Goal: Task Accomplishment & Management: Manage account settings

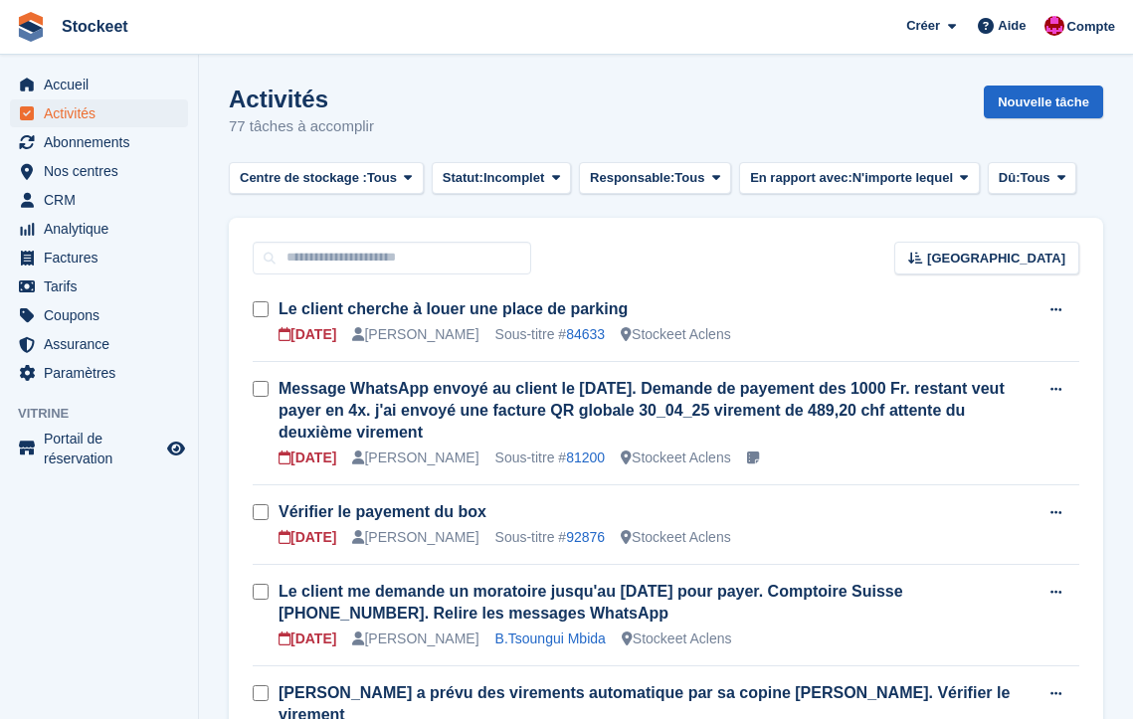
scroll to position [4, 0]
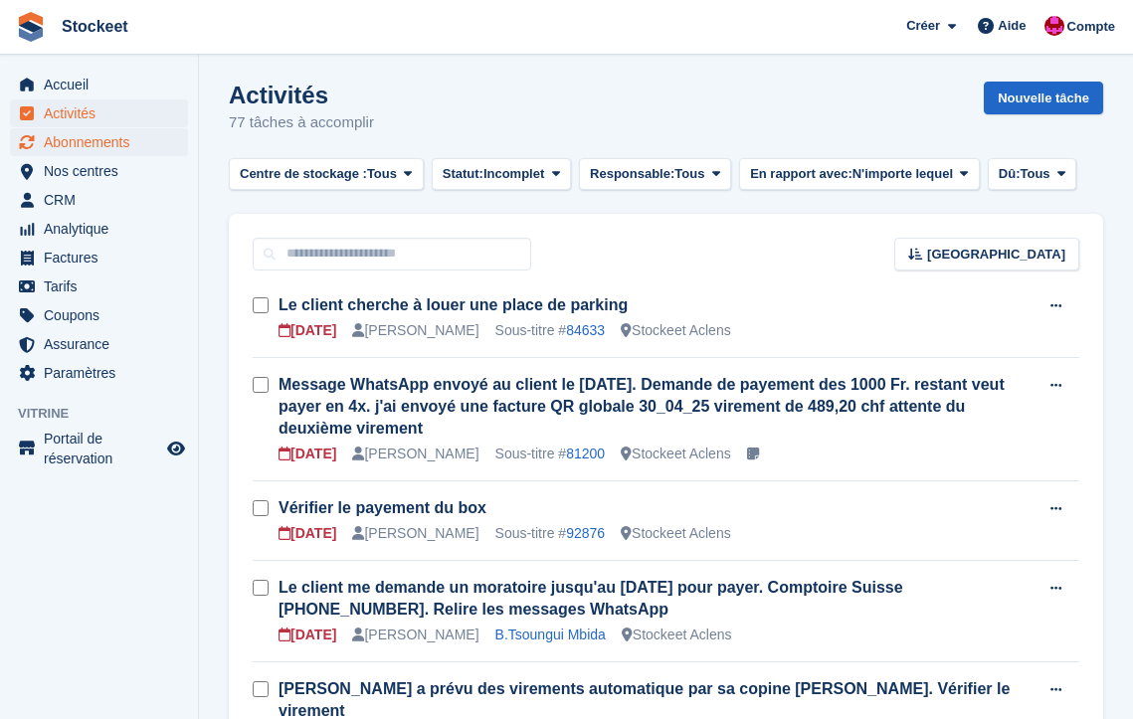
click at [93, 141] on span "Abonnements" at bounding box center [103, 142] width 119 height 28
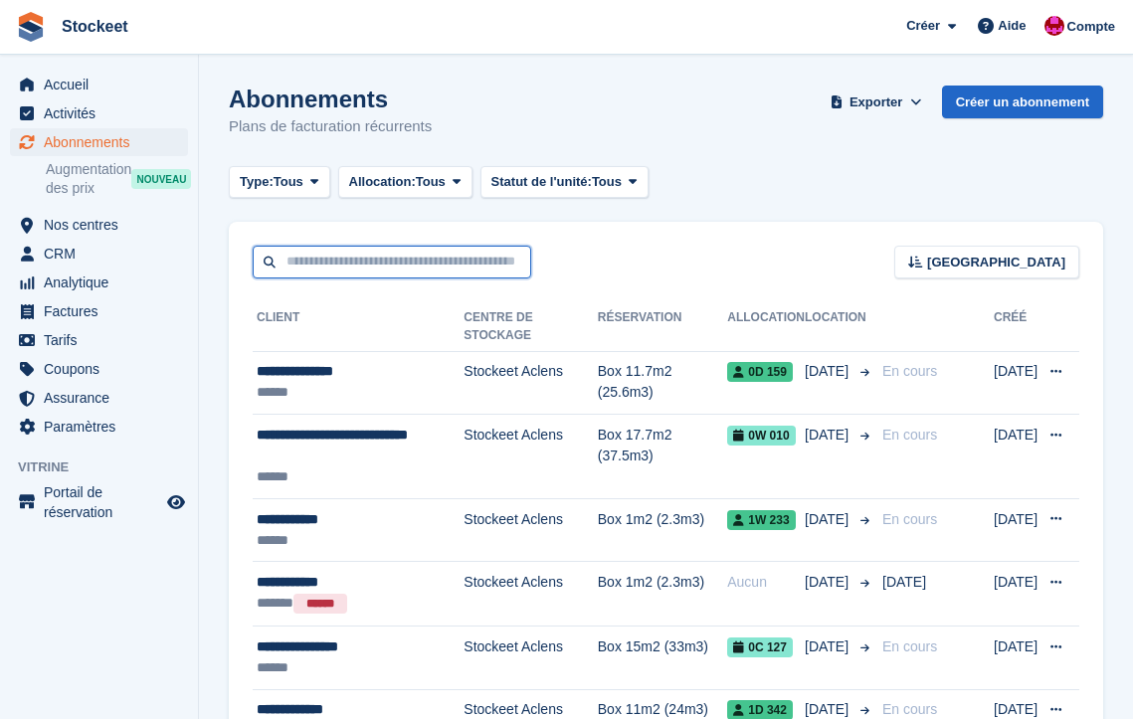
click at [364, 249] on input "text" at bounding box center [392, 262] width 279 height 33
type input "******"
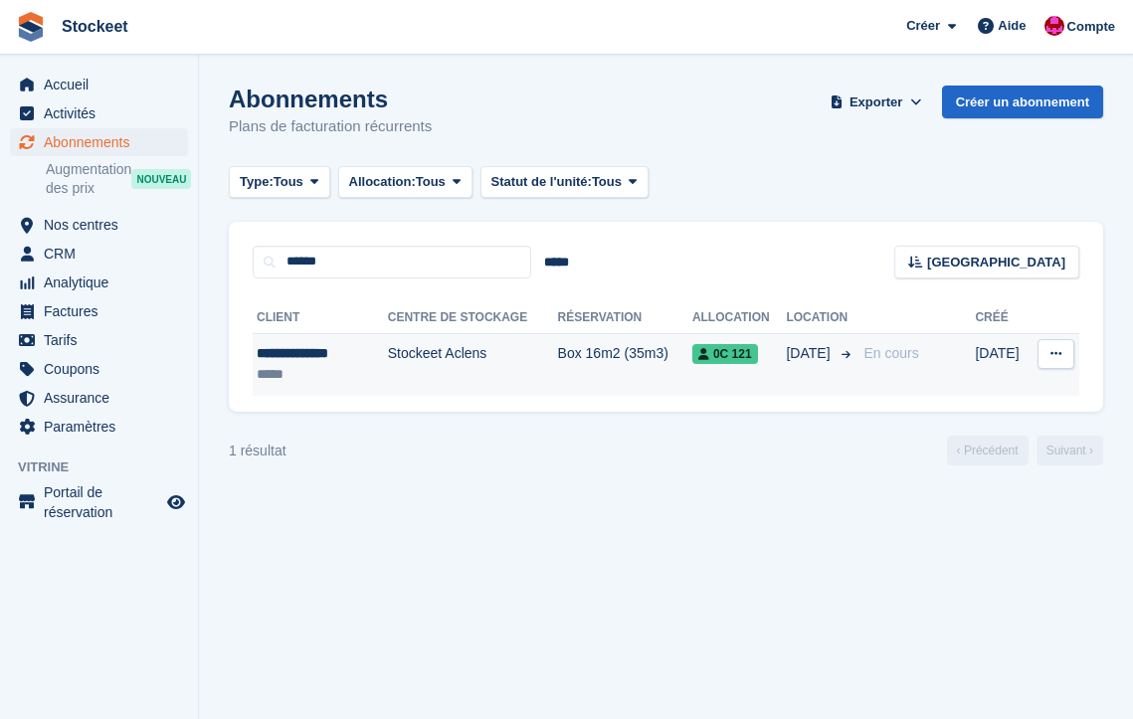
click at [388, 375] on td "Stockeet Aclens" at bounding box center [473, 364] width 170 height 63
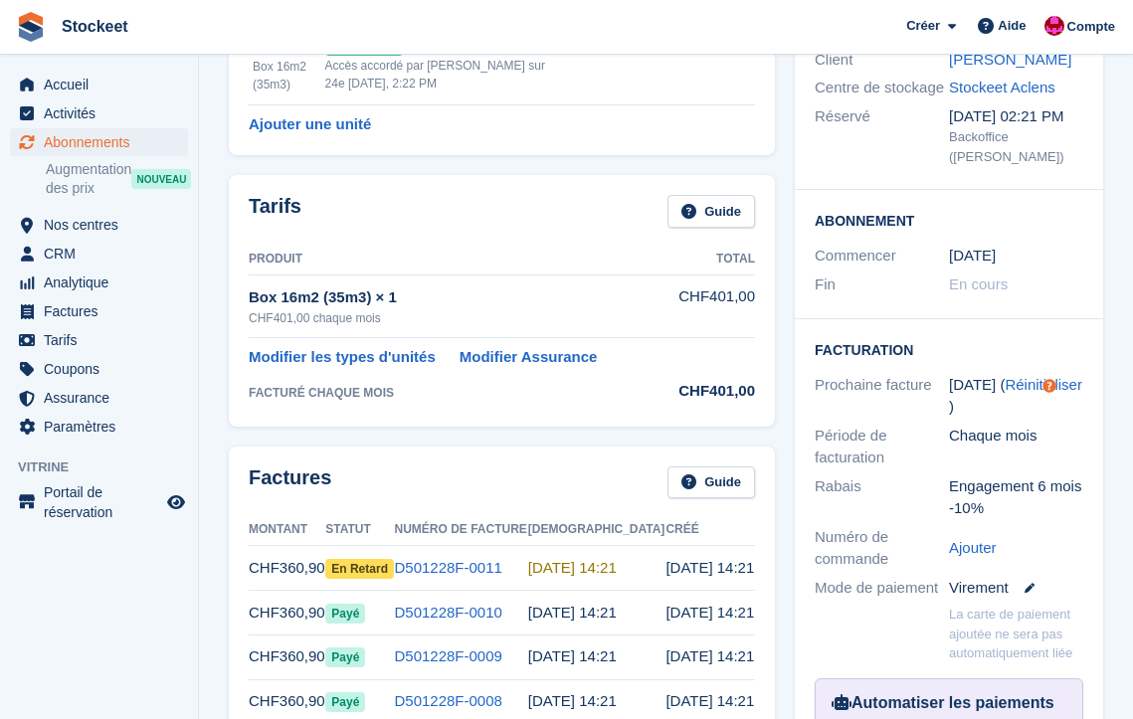
scroll to position [44, 0]
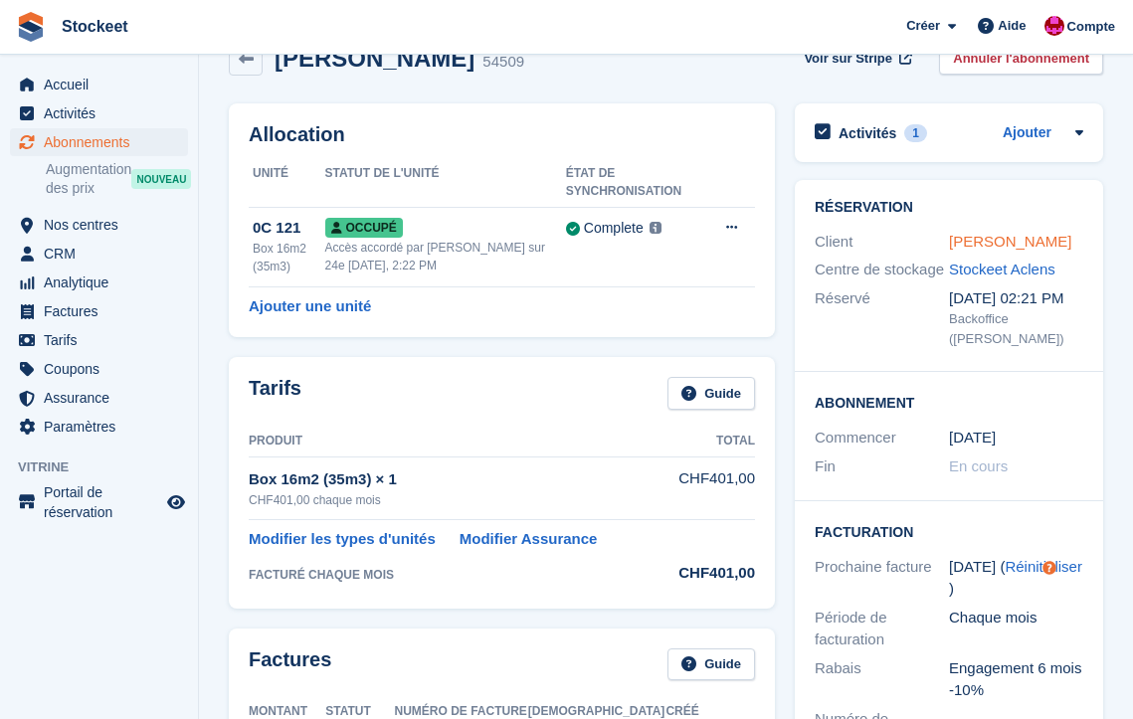
click at [988, 245] on link "[PERSON_NAME]" at bounding box center [1010, 241] width 122 height 17
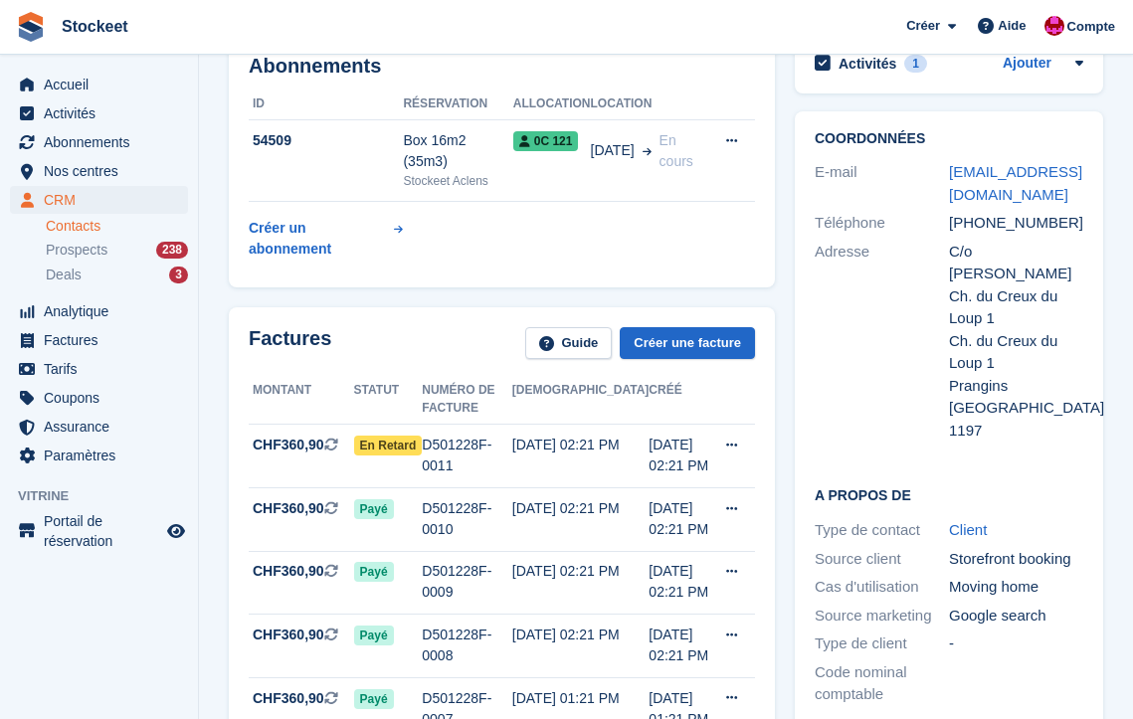
scroll to position [264, 0]
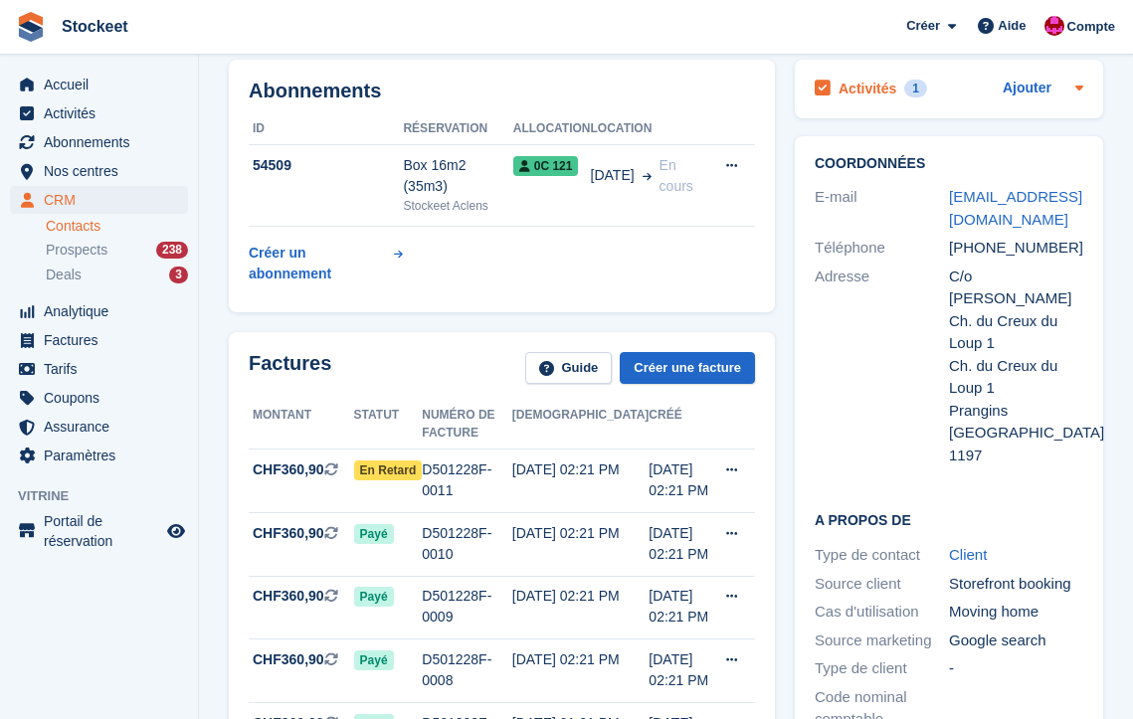
click at [860, 80] on h2 "Activités" at bounding box center [868, 89] width 58 height 18
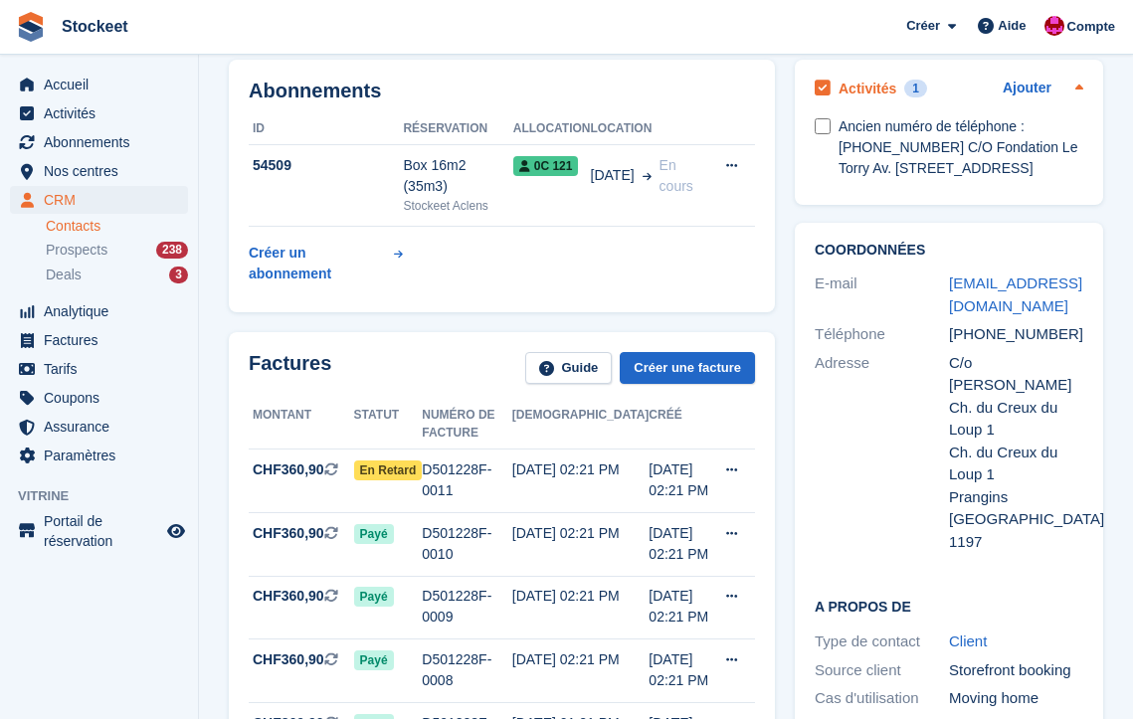
click at [867, 84] on h2 "Activités" at bounding box center [868, 89] width 58 height 18
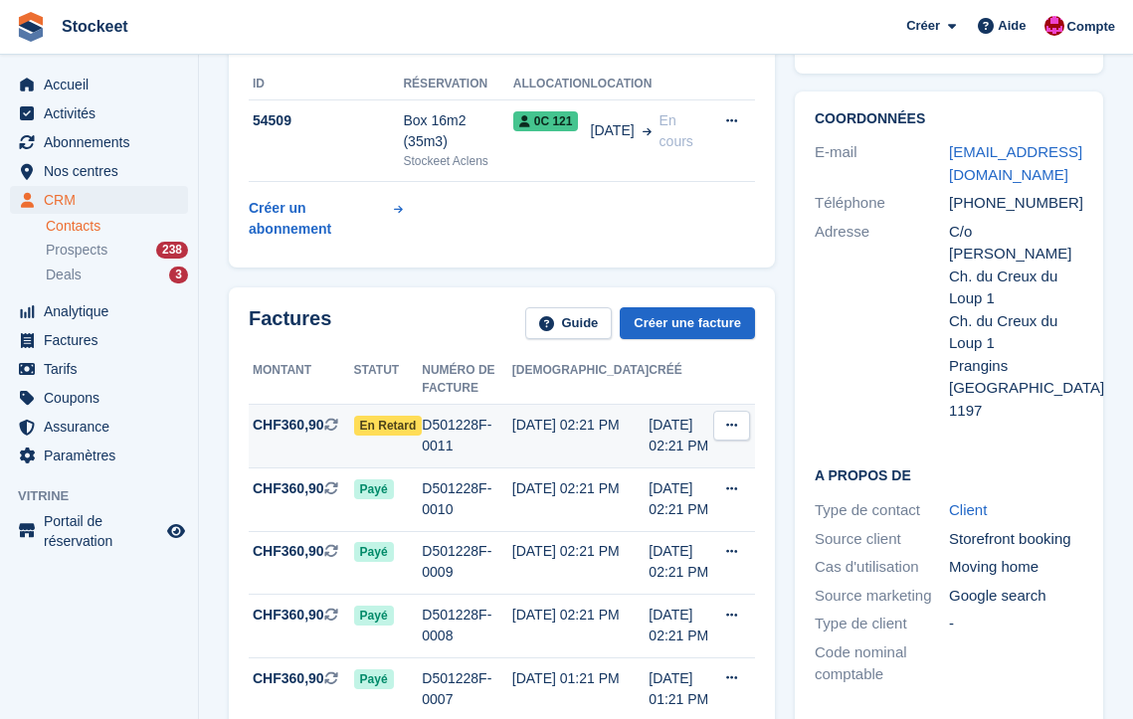
scroll to position [0, 0]
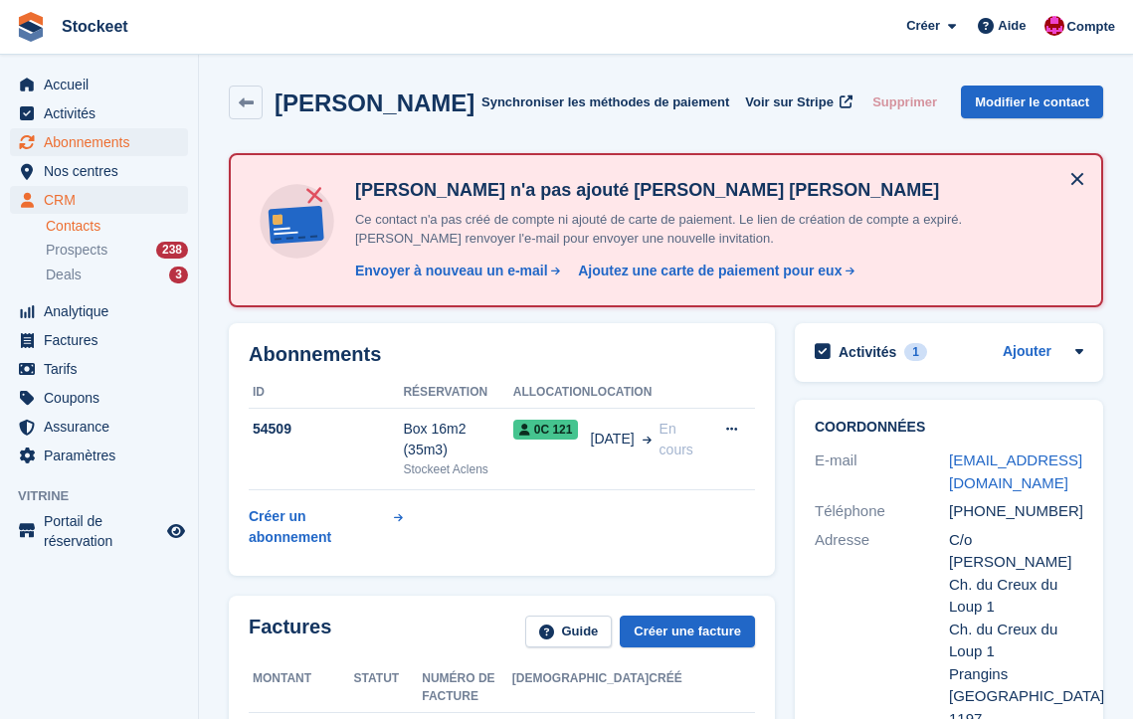
click at [62, 141] on span "Abonnements" at bounding box center [103, 142] width 119 height 28
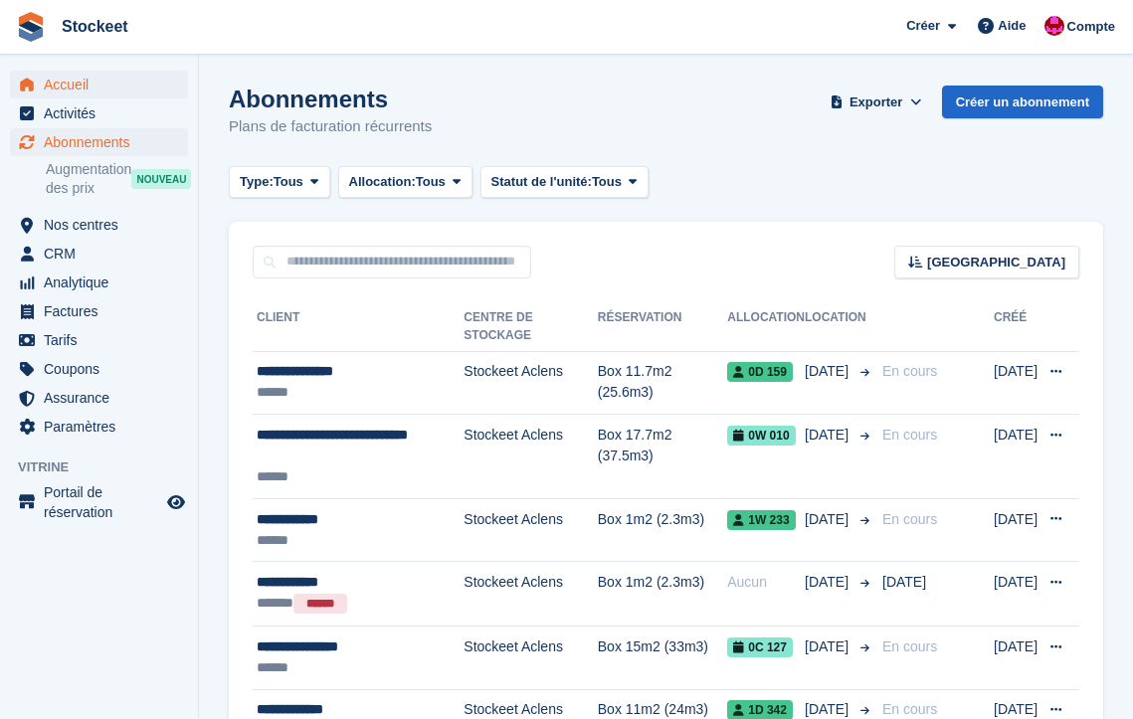
click at [84, 85] on span "Accueil" at bounding box center [103, 85] width 119 height 28
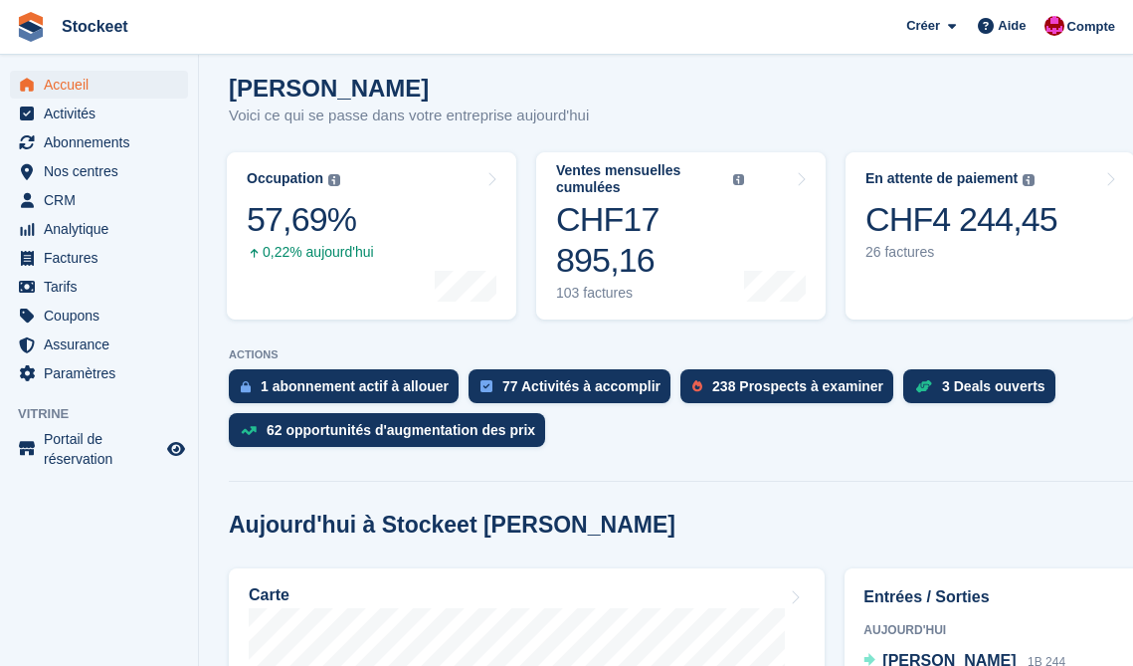
scroll to position [102, 0]
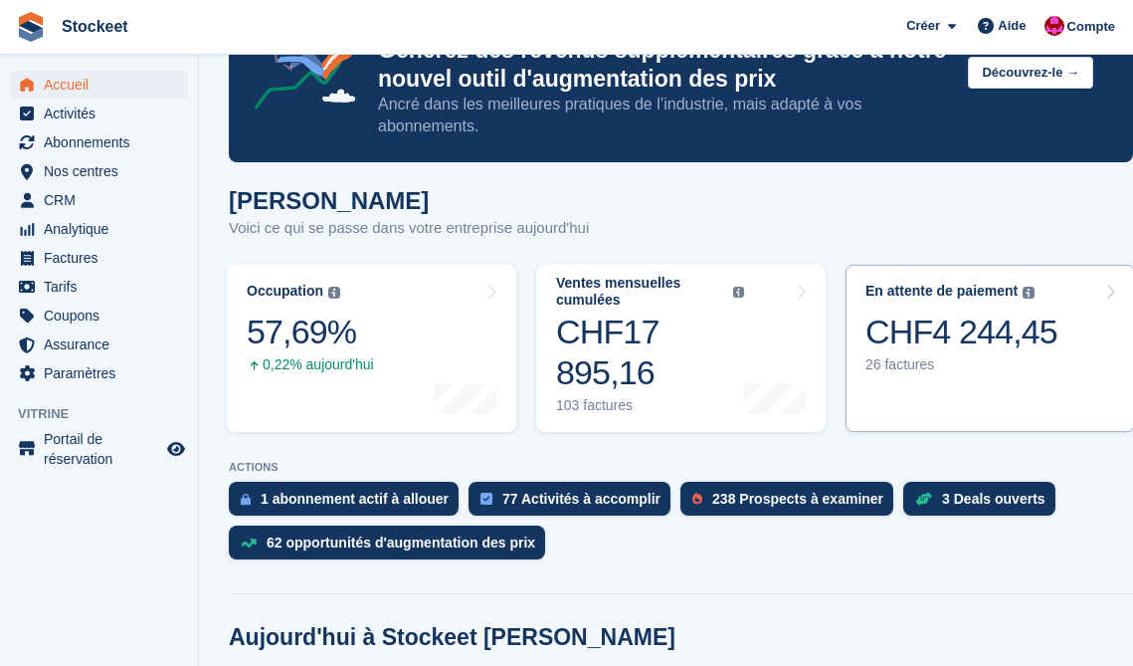
click at [941, 382] on div "En attente de paiement Le solde total impayé sur toutes les factures ouvertes. …" at bounding box center [961, 348] width 192 height 131
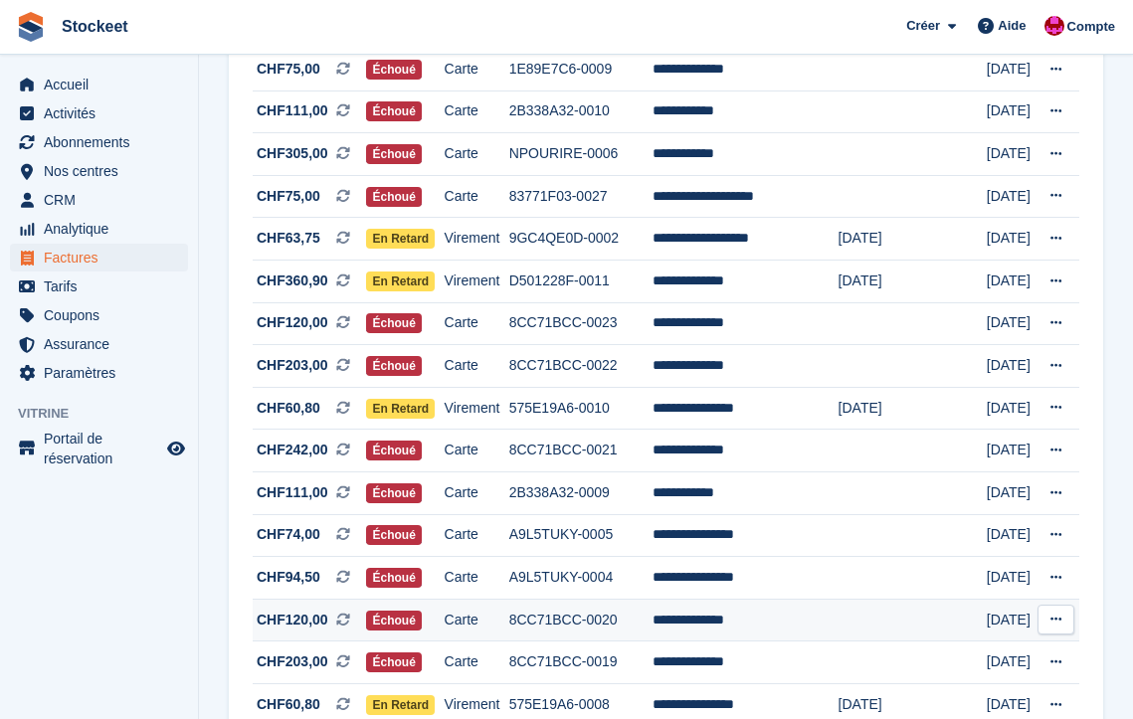
scroll to position [841, 0]
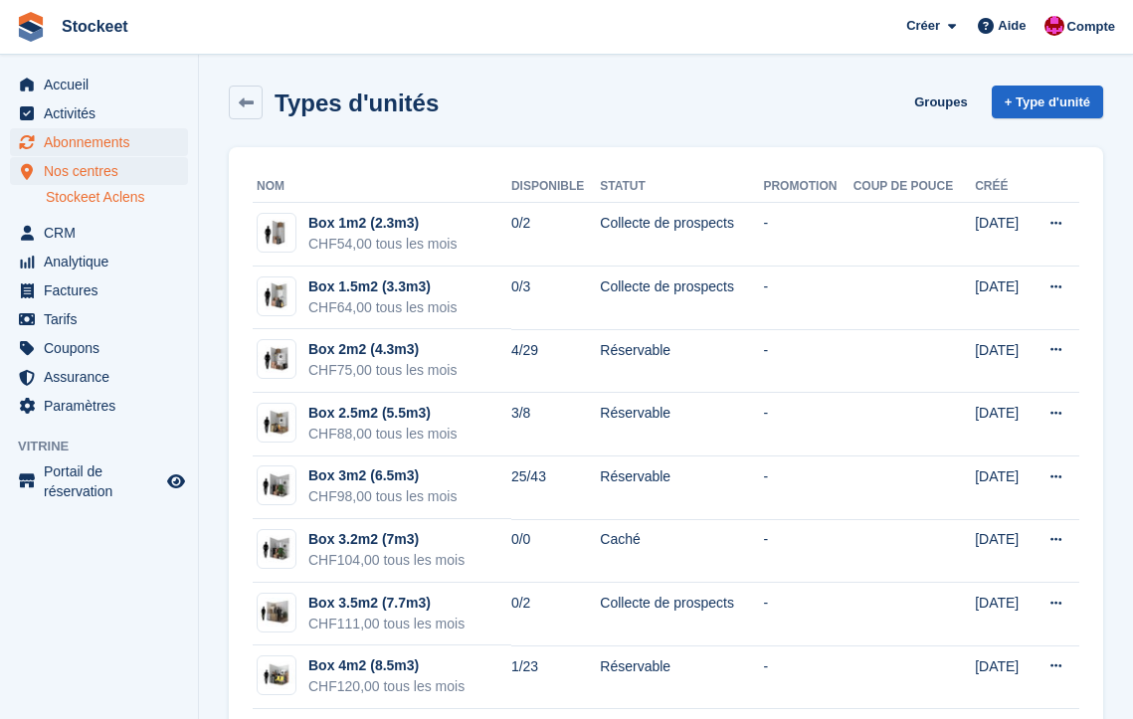
click at [83, 131] on span "Abonnements" at bounding box center [103, 142] width 119 height 28
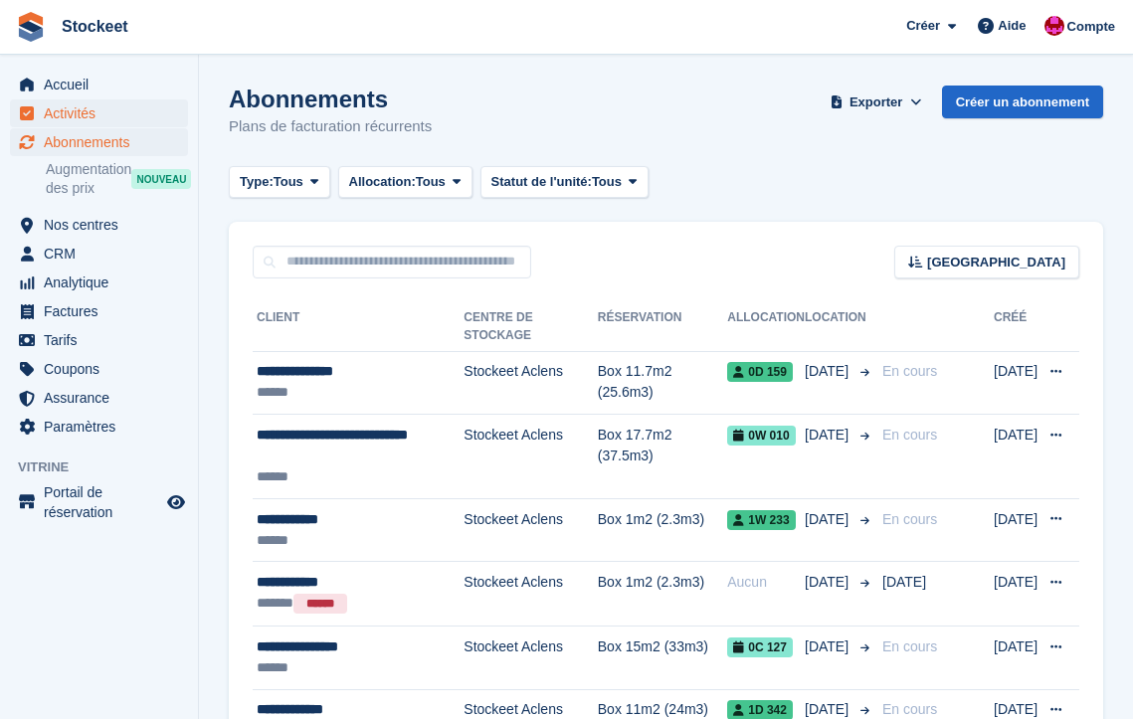
click at [77, 116] on span "Activités" at bounding box center [103, 113] width 119 height 28
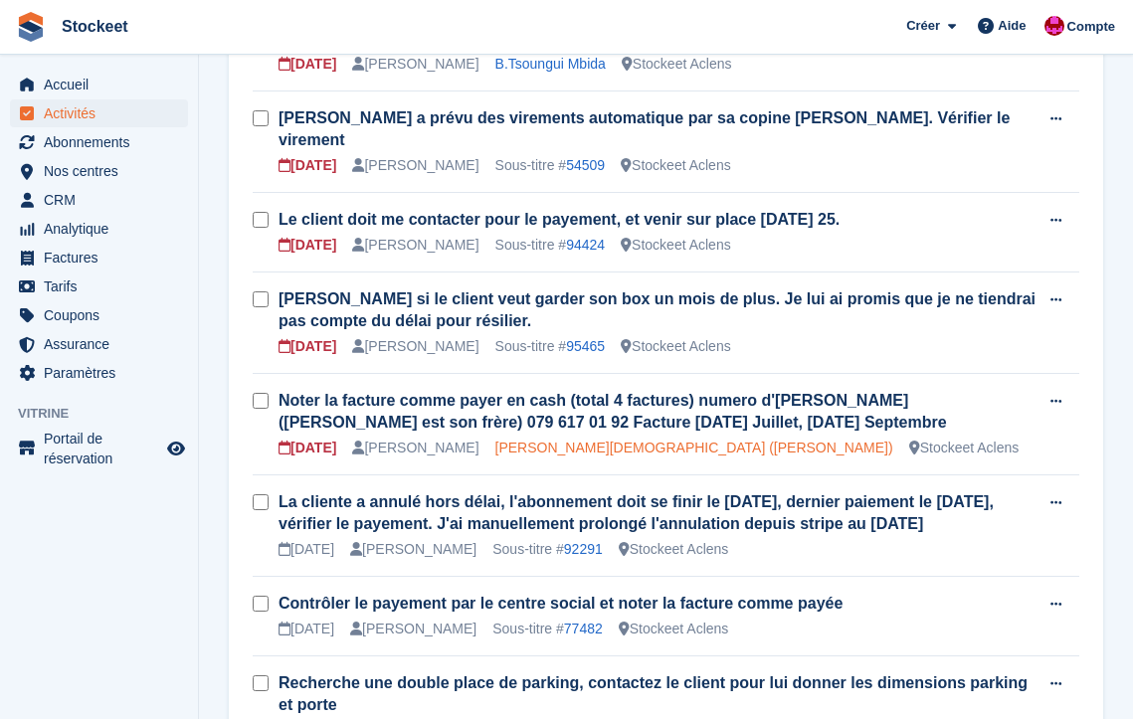
scroll to position [530, 0]
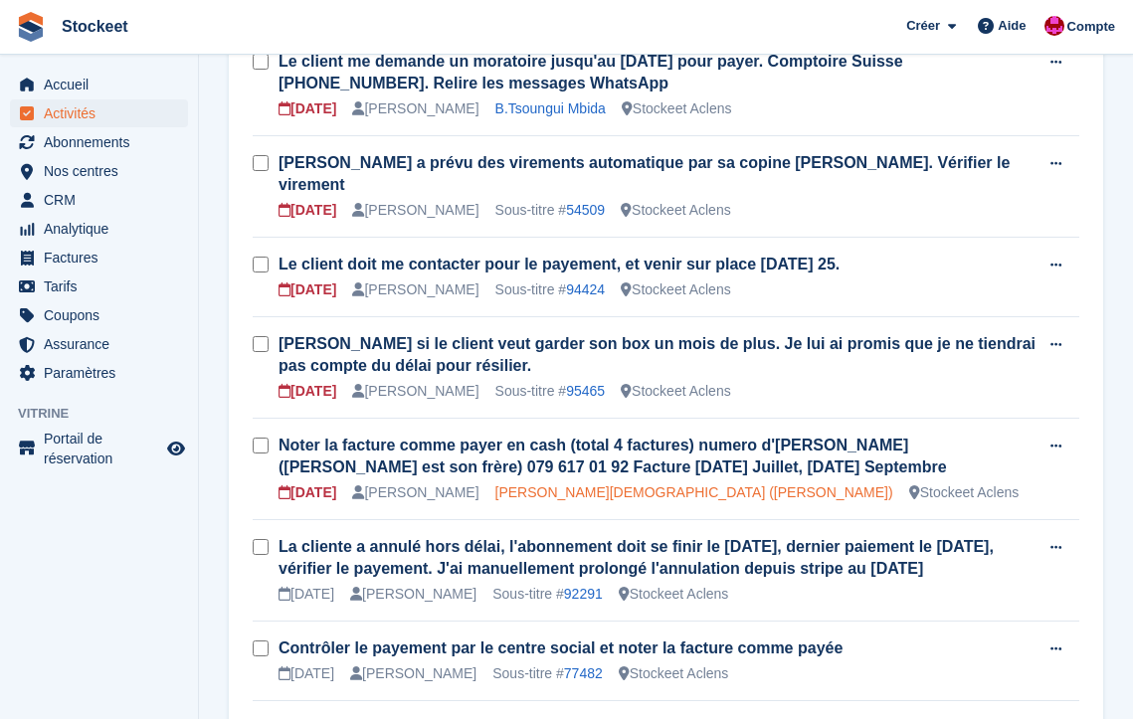
click at [592, 484] on link "Keller Christian (Alexandra)" at bounding box center [694, 492] width 398 height 16
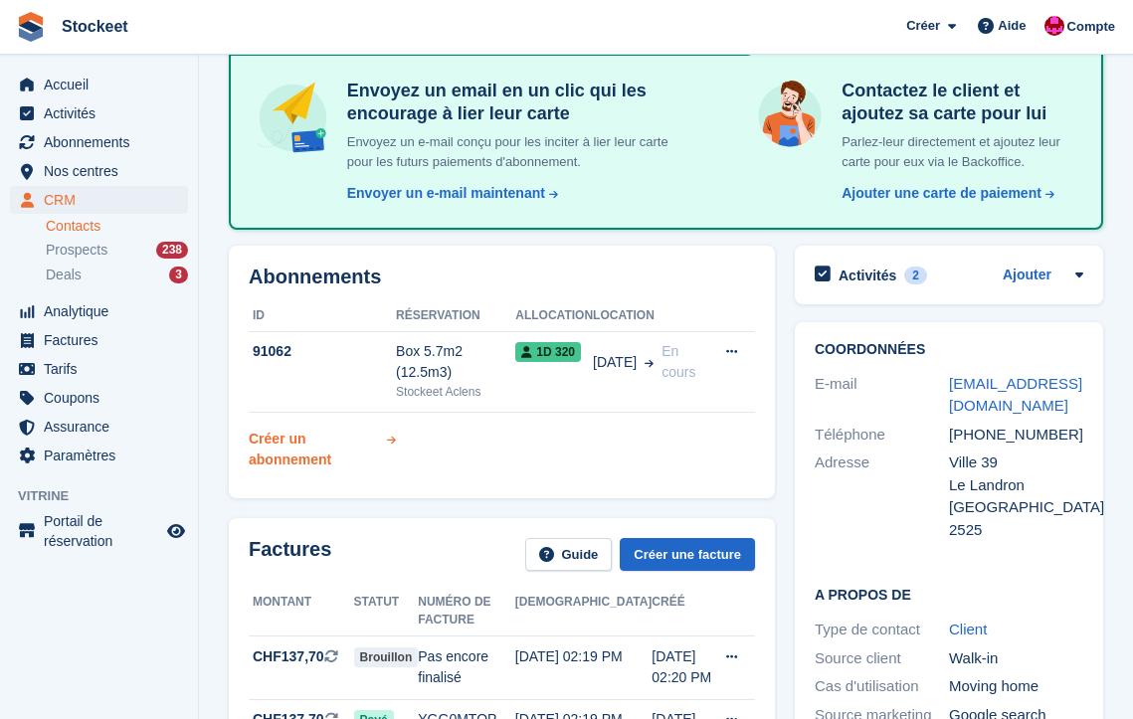
scroll to position [338, 0]
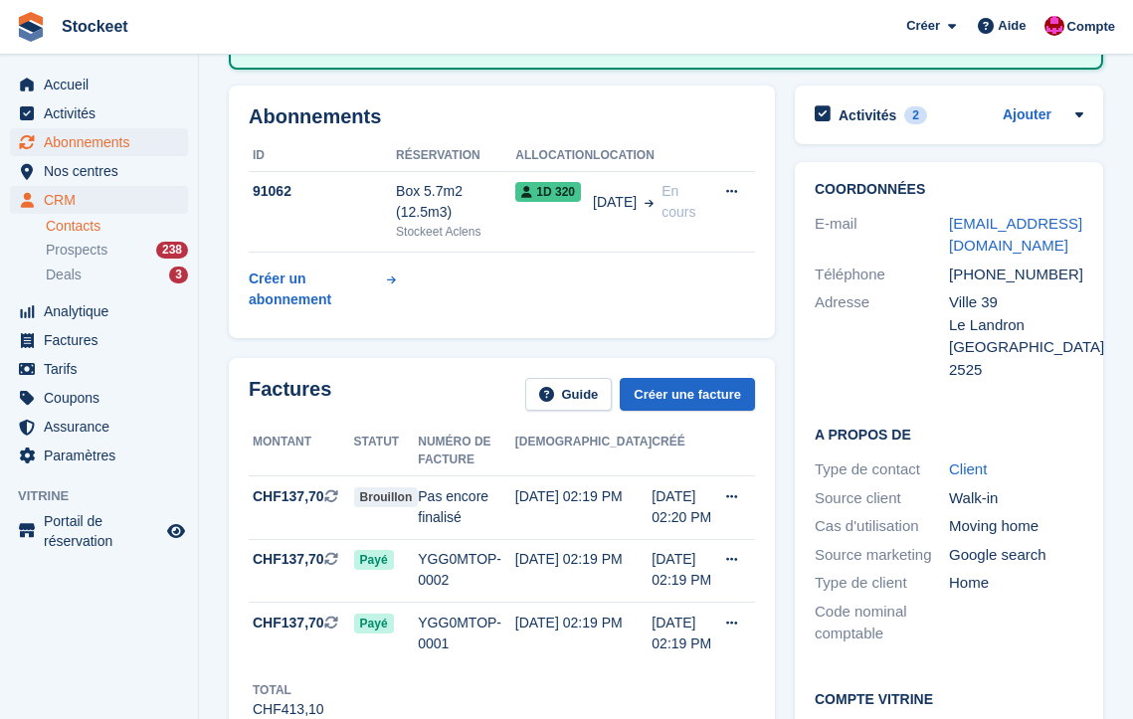
click at [120, 143] on span "Abonnements" at bounding box center [103, 142] width 119 height 28
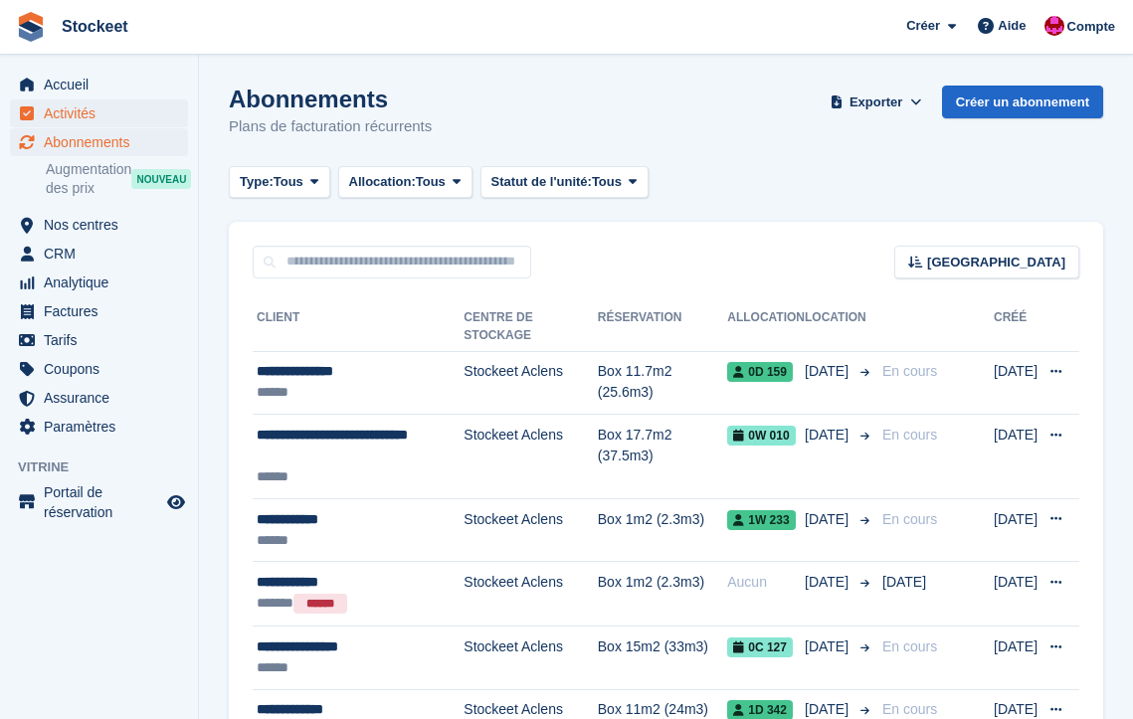
click at [84, 115] on span "Activités" at bounding box center [103, 113] width 119 height 28
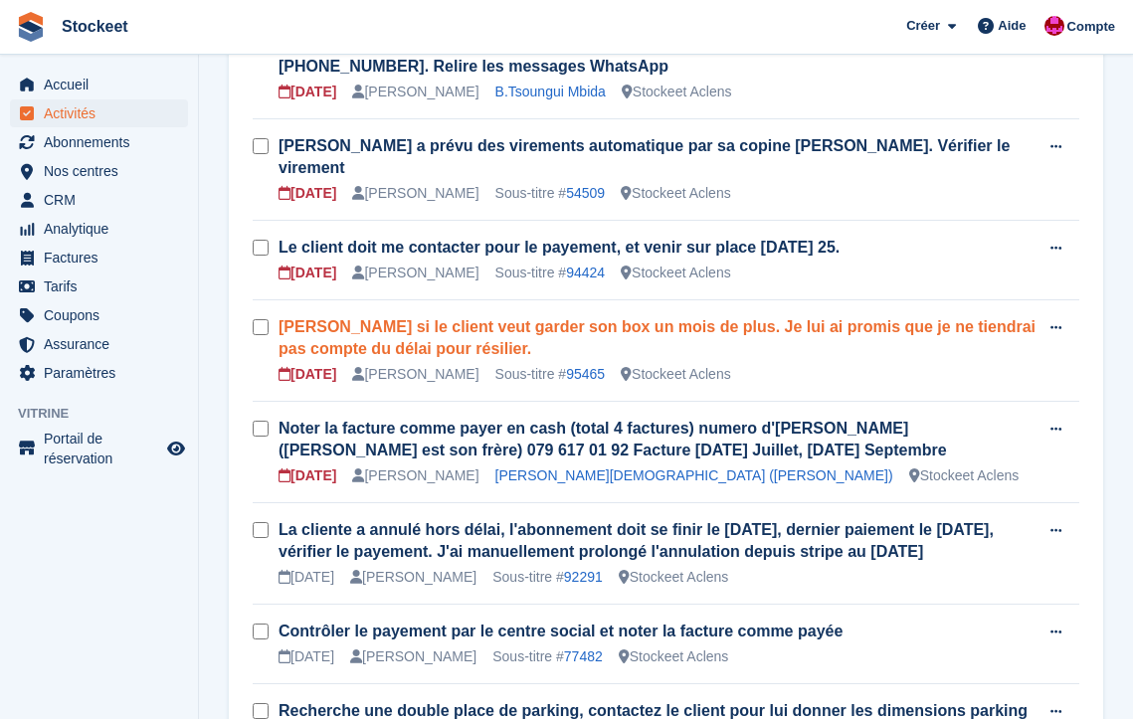
scroll to position [430, 0]
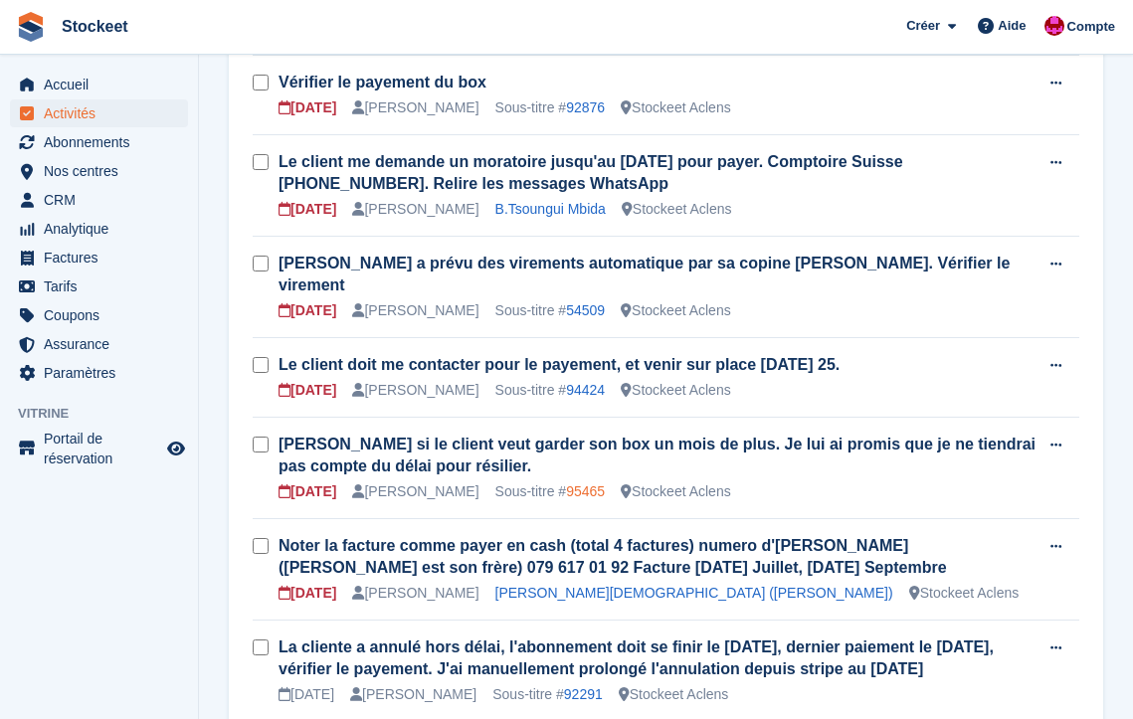
click at [605, 483] on link "95465" at bounding box center [585, 491] width 39 height 16
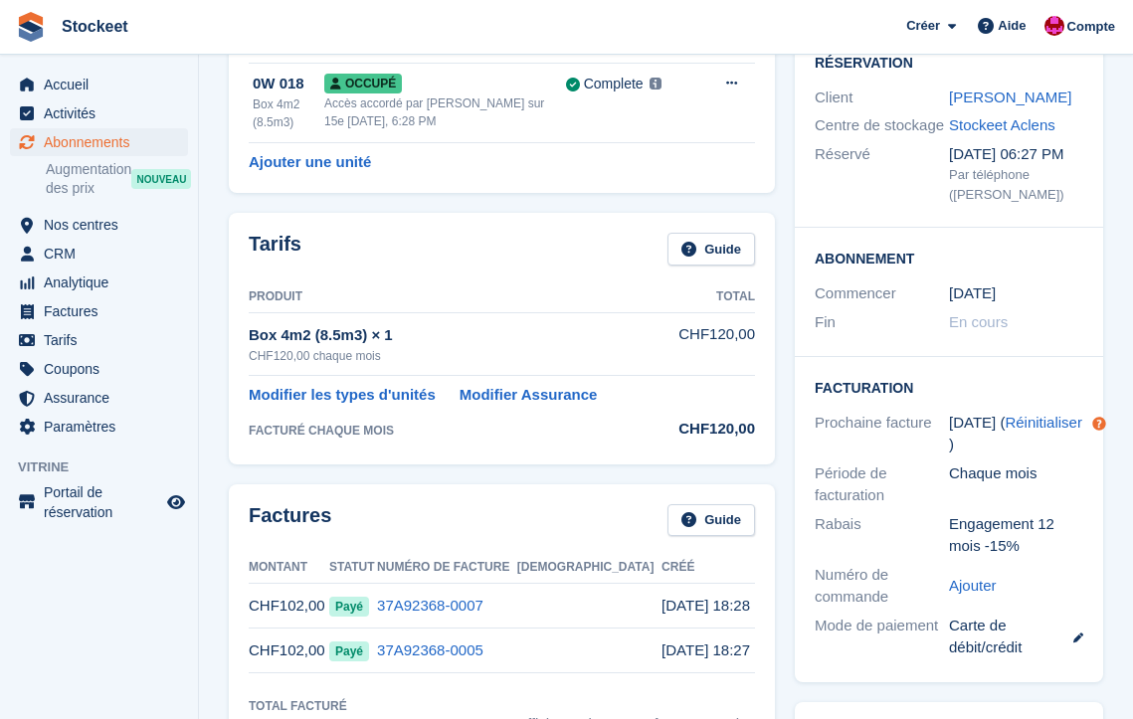
scroll to position [18, 0]
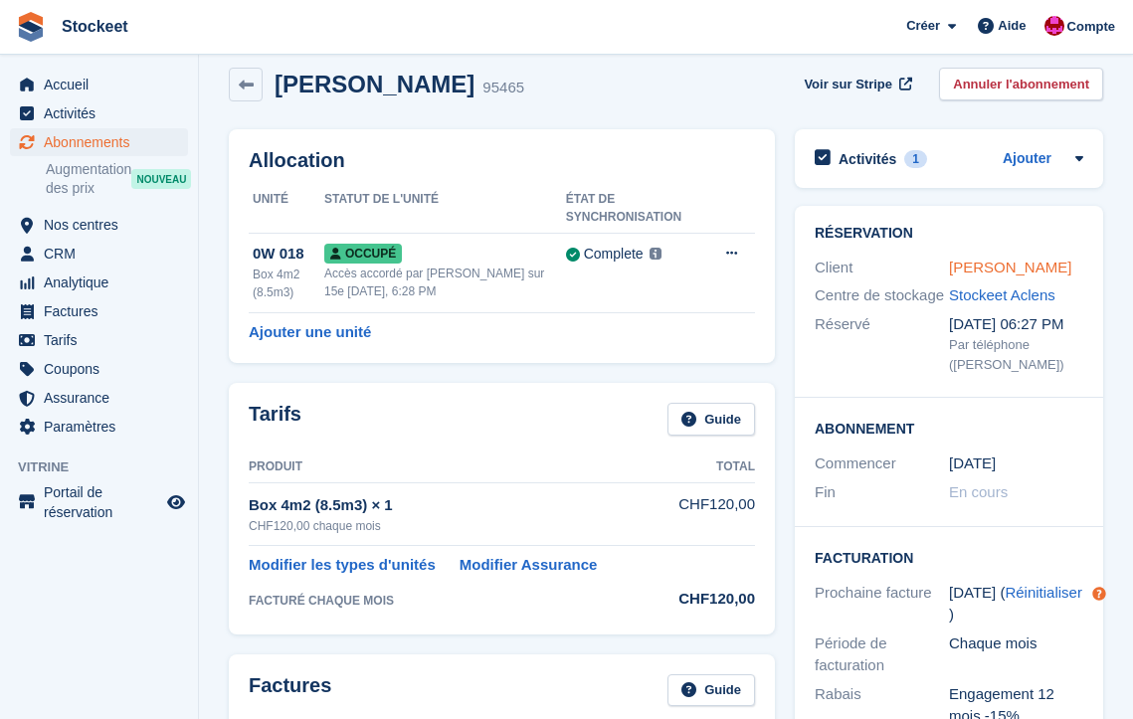
click at [1004, 275] on link "Amado Antonio" at bounding box center [1010, 267] width 122 height 17
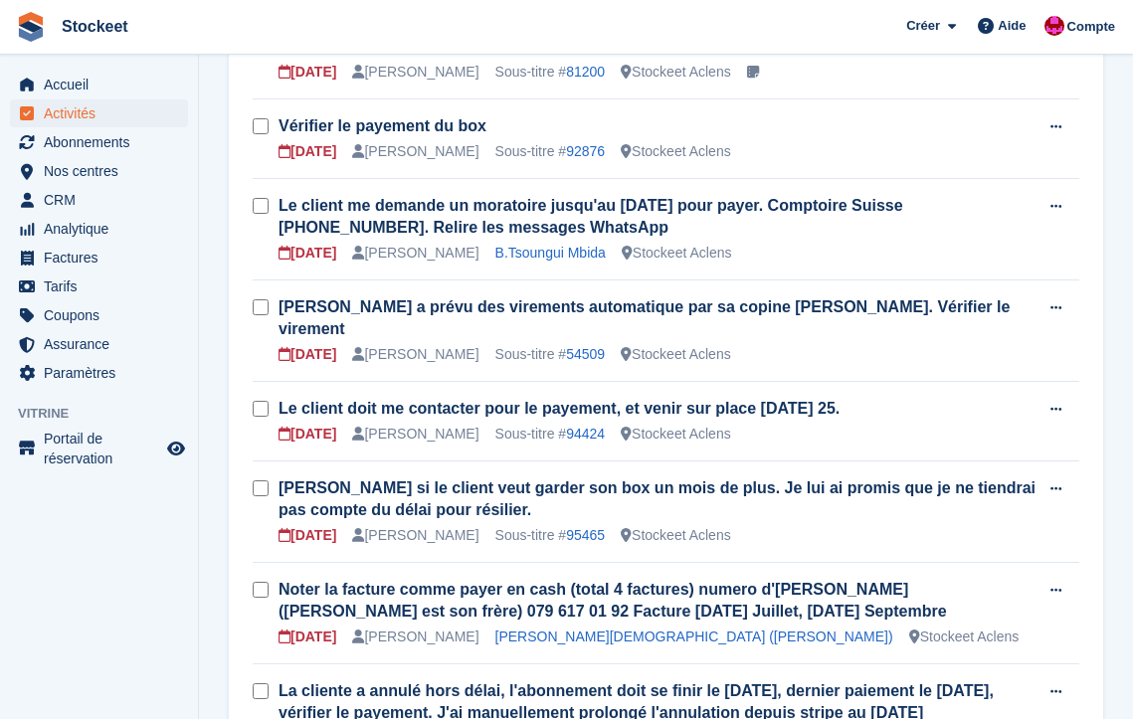
scroll to position [390, 0]
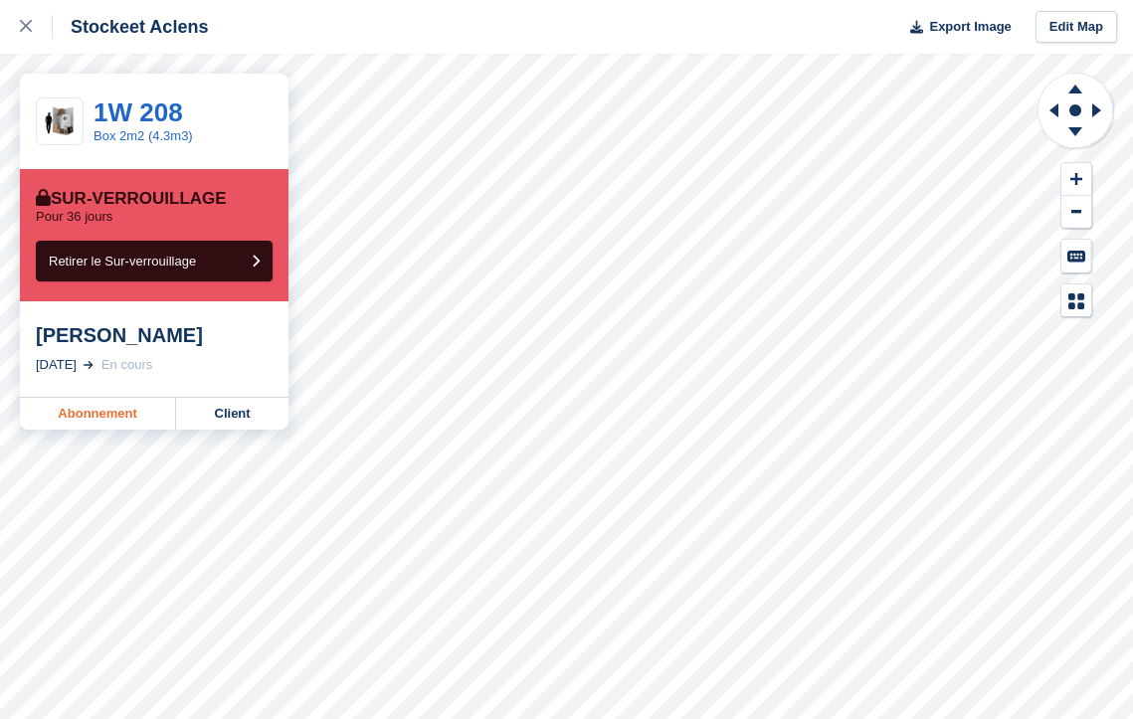
click at [116, 408] on link "Abonnement" at bounding box center [98, 414] width 156 height 32
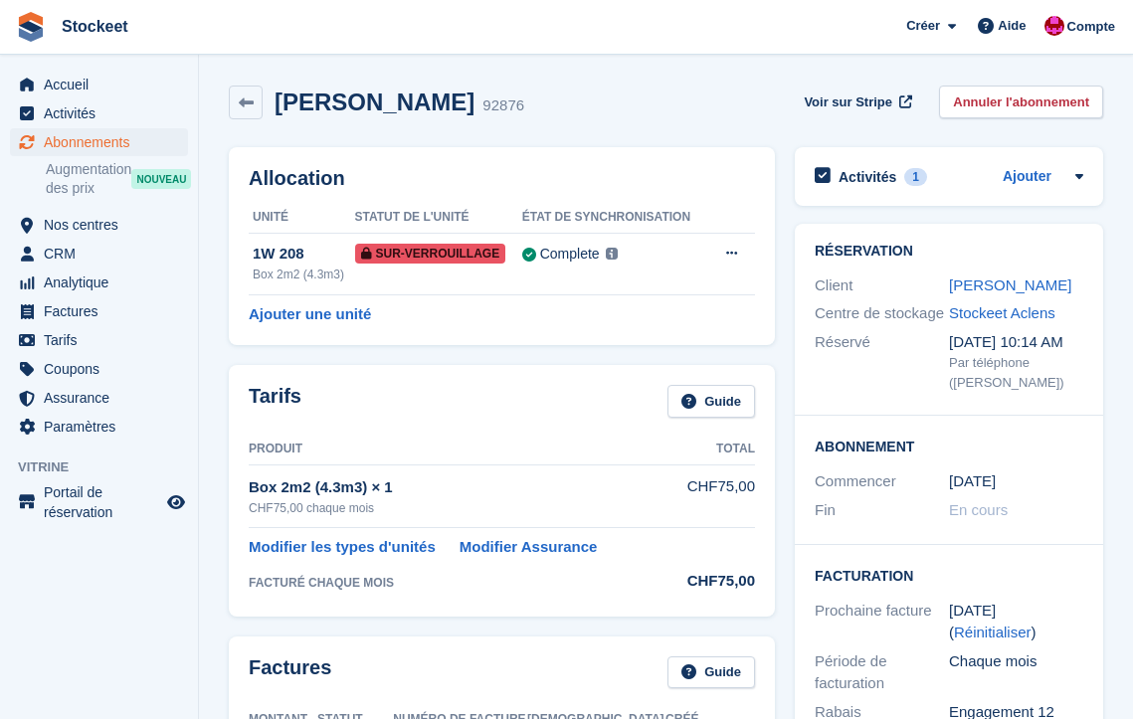
click at [974, 293] on div "[PERSON_NAME]" at bounding box center [1016, 286] width 134 height 23
click at [976, 288] on link "[PERSON_NAME]" at bounding box center [1010, 285] width 122 height 17
